Goal: Information Seeking & Learning: Check status

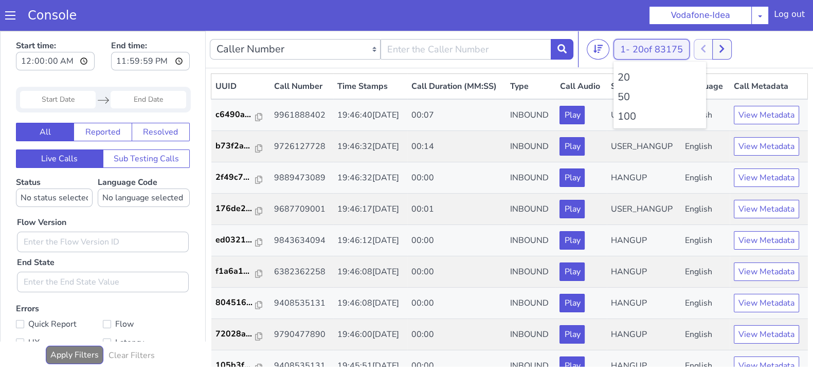
click at [632, 48] on button "1 - 20 of 83175" at bounding box center [652, 49] width 76 height 21
click at [630, 114] on li "100" at bounding box center [660, 116] width 84 height 15
click at [725, 45] on icon at bounding box center [722, 48] width 6 height 9
click at [633, 45] on button "1 - 20 of 83175" at bounding box center [652, 49] width 76 height 21
click at [628, 118] on li "100" at bounding box center [660, 116] width 84 height 15
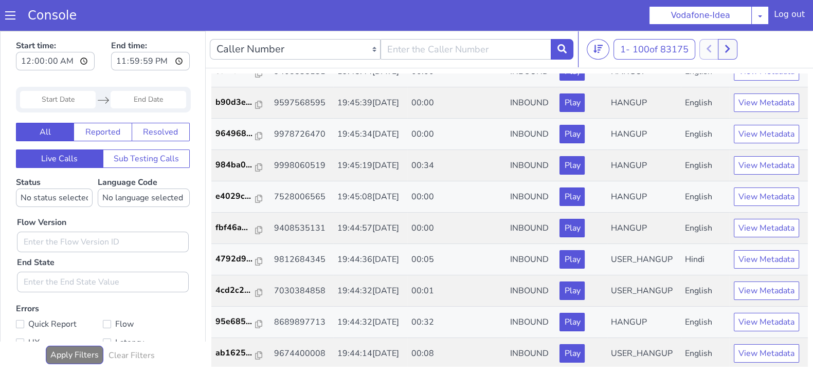
scroll to position [3, 0]
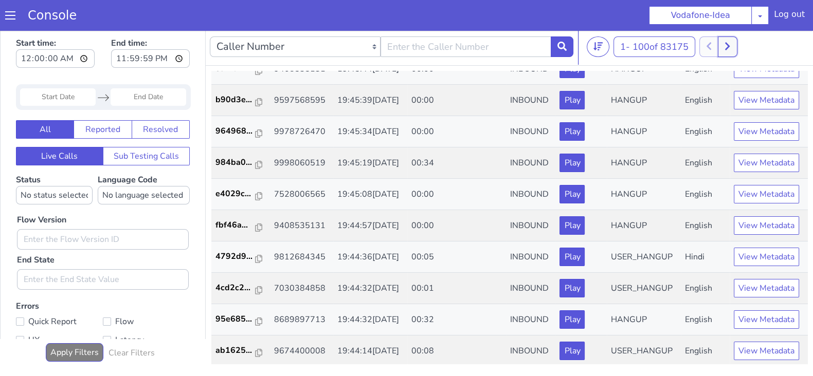
click at [725, 47] on button at bounding box center [727, 47] width 19 height 21
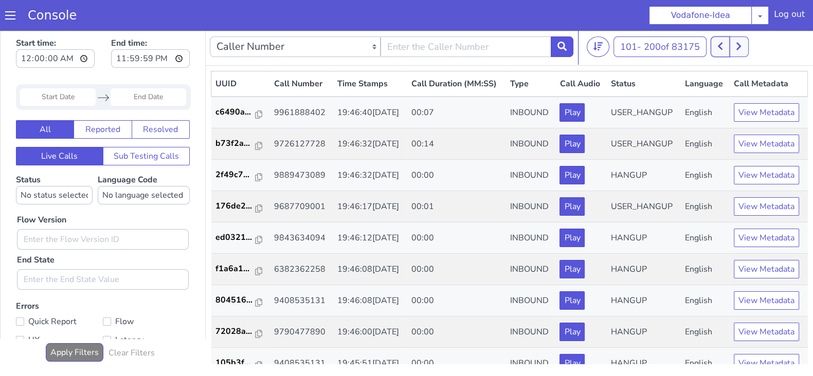
click at [719, 47] on icon at bounding box center [720, 46] width 6 height 9
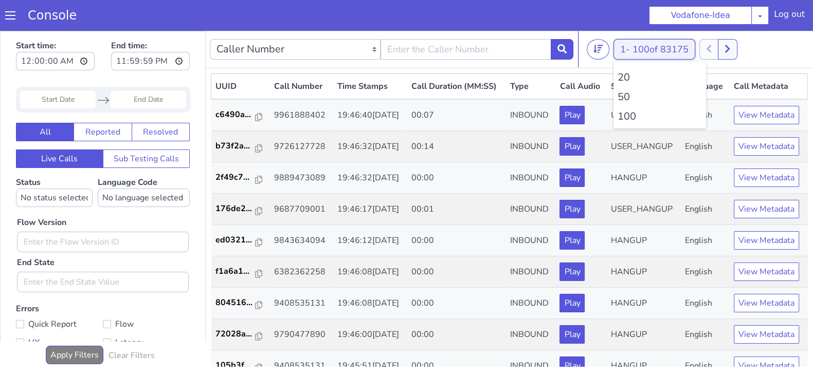
click at [633, 48] on button "1 - 100 of 83175" at bounding box center [655, 49] width 82 height 21
click at [620, 117] on li "100" at bounding box center [660, 116] width 84 height 15
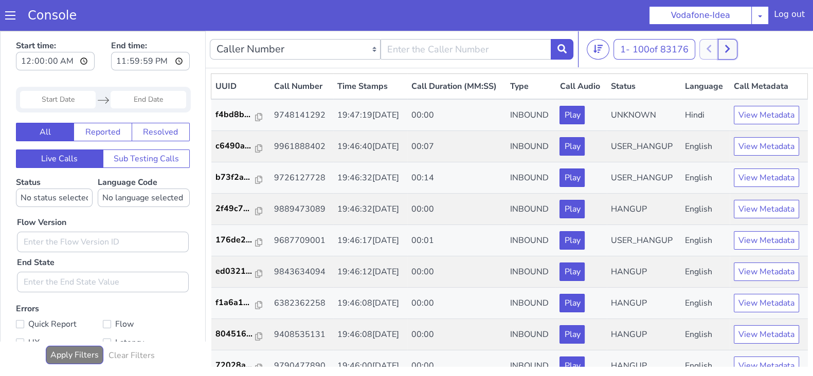
click at [736, 45] on button at bounding box center [727, 49] width 19 height 21
click at [726, 48] on button at bounding box center [720, 49] width 19 height 21
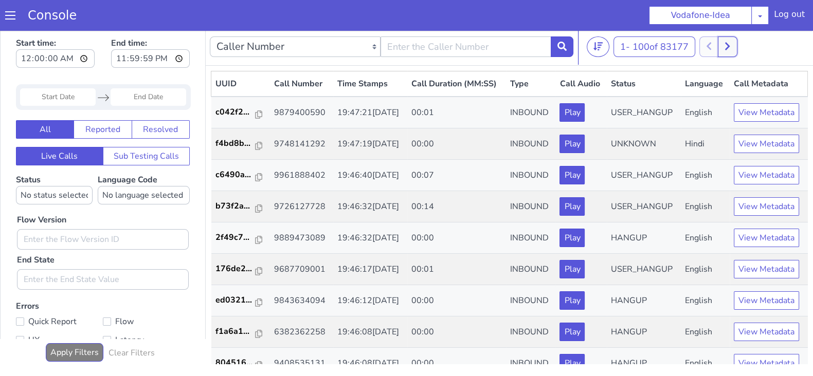
click at [731, 50] on button at bounding box center [727, 47] width 19 height 21
click at [730, 49] on button at bounding box center [720, 47] width 19 height 21
click at [730, 49] on icon at bounding box center [728, 46] width 6 height 9
click at [730, 49] on button at bounding box center [720, 47] width 19 height 21
click at [722, 49] on button at bounding box center [727, 47] width 19 height 21
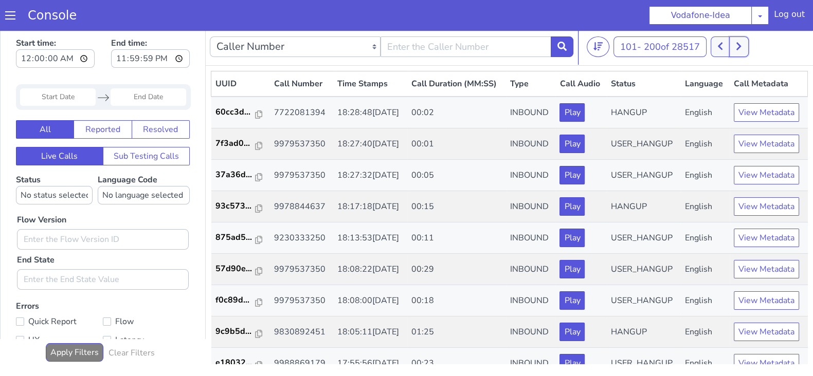
click at [745, 48] on button at bounding box center [738, 47] width 19 height 21
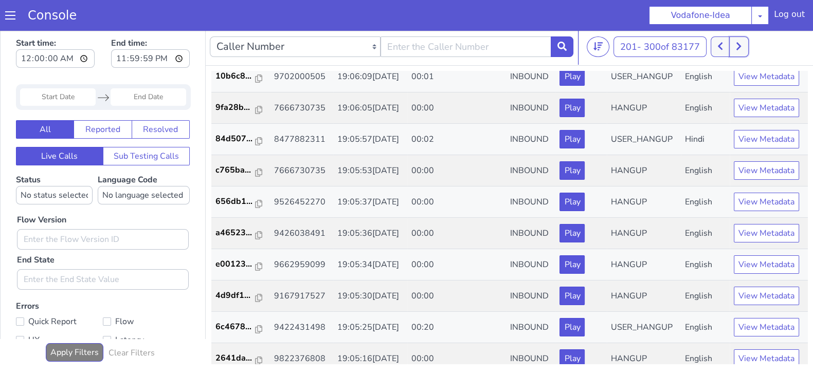
scroll to position [3, 0]
click at [742, 42] on icon at bounding box center [739, 46] width 6 height 9
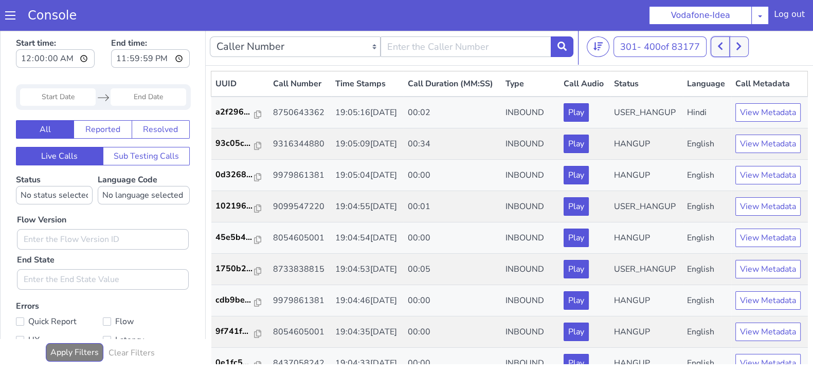
click at [729, 45] on button at bounding box center [720, 47] width 19 height 21
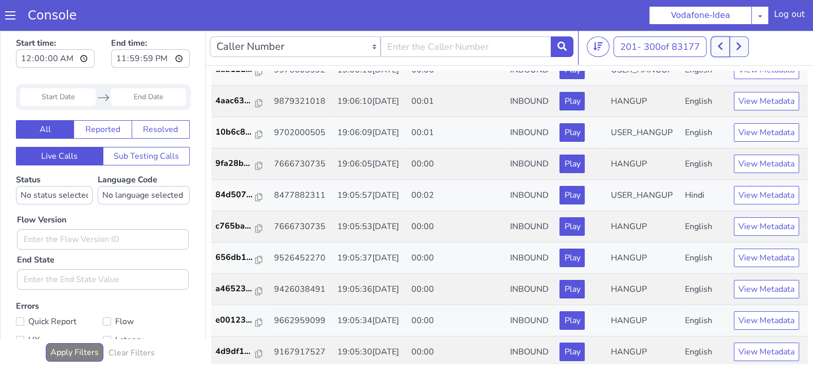
scroll to position [2859, 0]
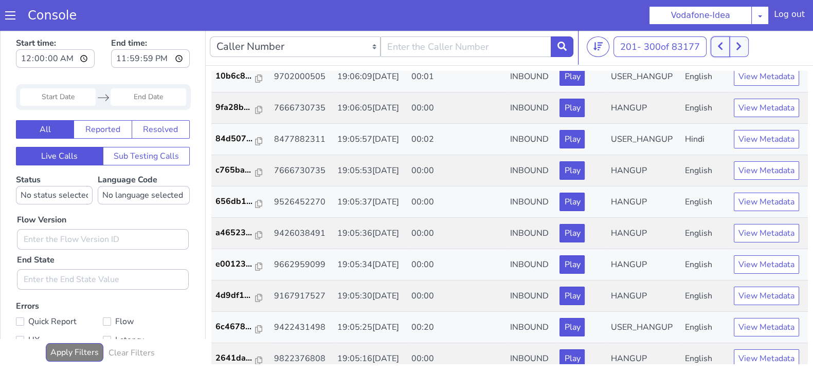
click at [728, 46] on button at bounding box center [720, 47] width 19 height 21
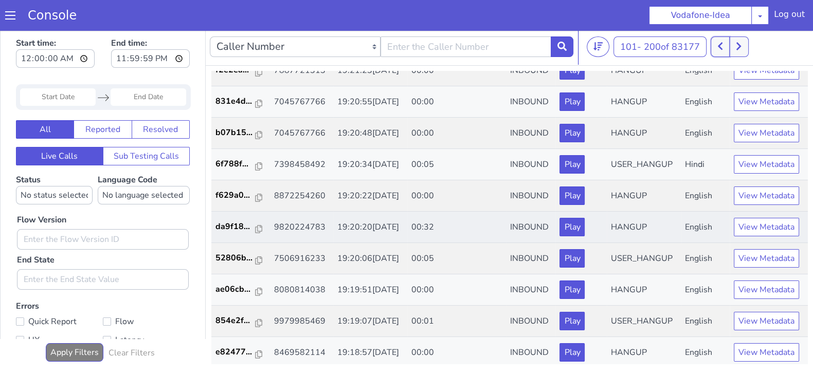
scroll to position [2237, 0]
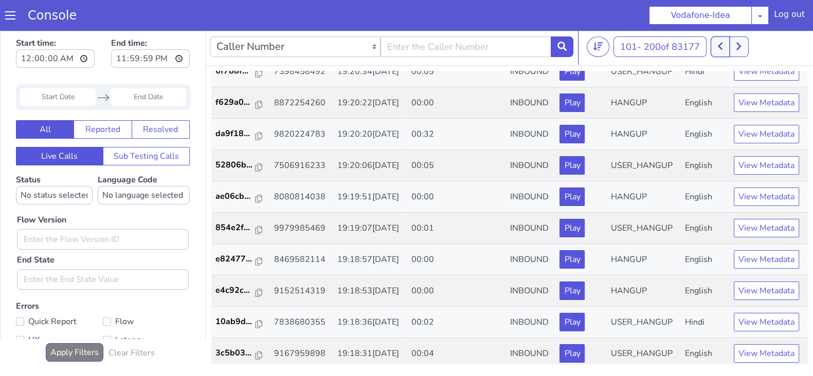
click at [725, 42] on button at bounding box center [720, 47] width 19 height 21
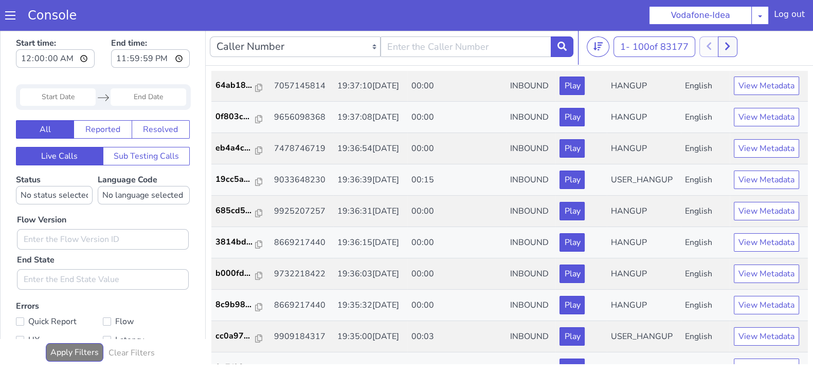
scroll to position [2294, 0]
